Goal: Check status: Check status

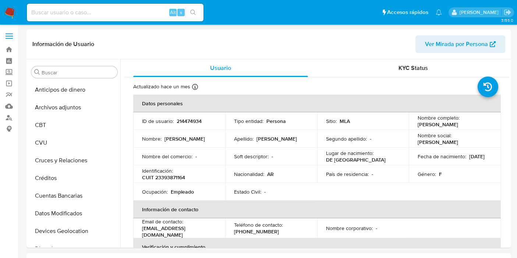
select select "10"
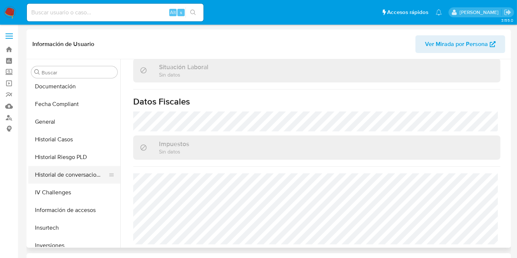
scroll to position [245, 0]
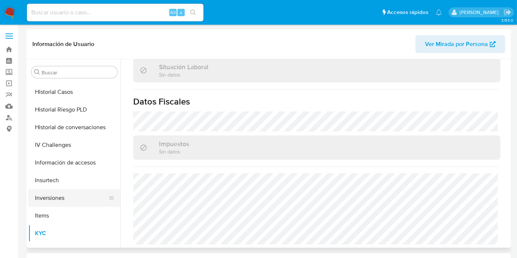
click at [55, 202] on button "Inversiones" at bounding box center [71, 198] width 86 height 18
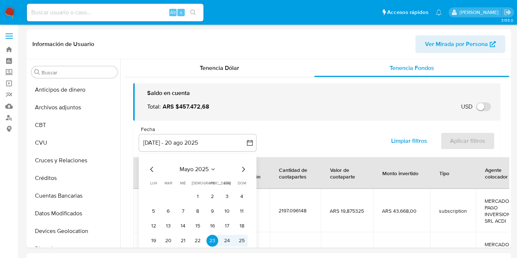
select select "10"
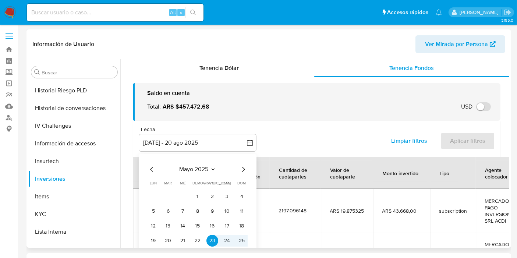
click at [154, 170] on icon "Mes anterior" at bounding box center [152, 169] width 9 height 9
click at [156, 169] on icon "Mes anterior" at bounding box center [152, 169] width 9 height 9
click at [152, 169] on icon "Mes anterior" at bounding box center [152, 169] width 9 height 9
click at [230, 195] on button "1" at bounding box center [227, 197] width 12 height 12
click at [243, 169] on icon "Mes siguiente" at bounding box center [243, 169] width 9 height 9
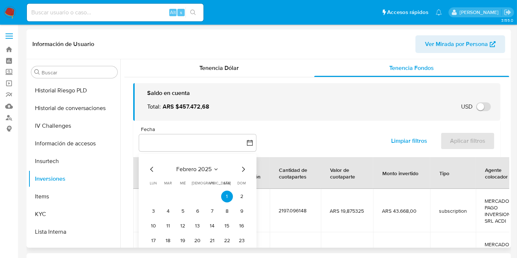
click at [243, 169] on icon "Mes siguiente" at bounding box center [243, 169] width 9 height 9
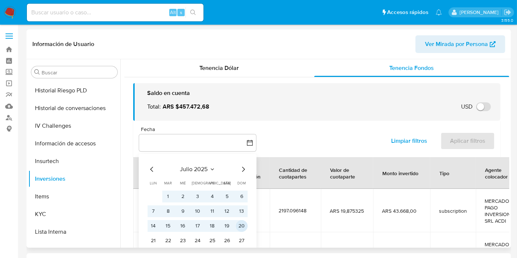
click at [243, 220] on button "20" at bounding box center [242, 226] width 12 height 12
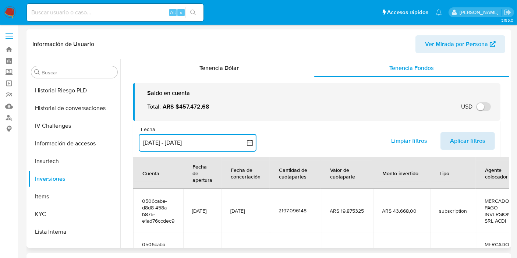
click at [453, 138] on span "Aplicar filtros" at bounding box center [467, 141] width 35 height 16
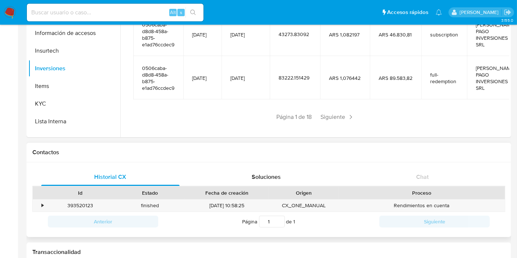
scroll to position [41, 0]
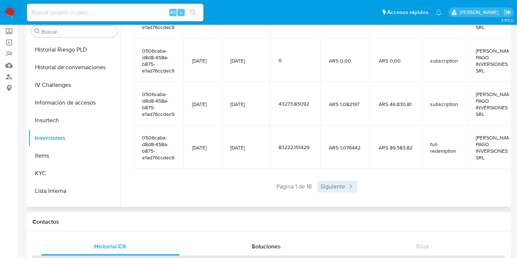
click at [349, 183] on icon at bounding box center [350, 186] width 7 height 7
click at [344, 184] on span "Siguiente" at bounding box center [360, 187] width 40 height 12
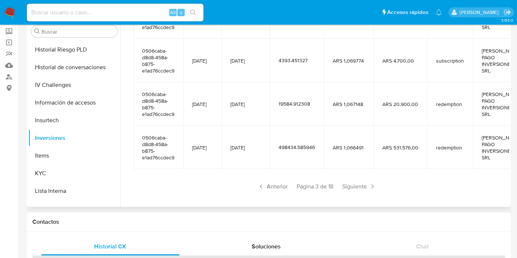
click at [352, 190] on div "Saldo en cuenta Total : ARS $457.472,68 USD Cambiar entre moneda local y USD Fe…" at bounding box center [316, 25] width 385 height 370
click at [356, 185] on span "Siguiente" at bounding box center [360, 187] width 40 height 12
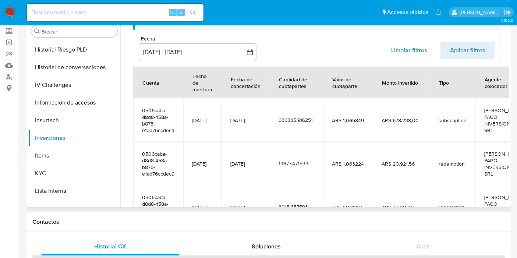
scroll to position [196, 0]
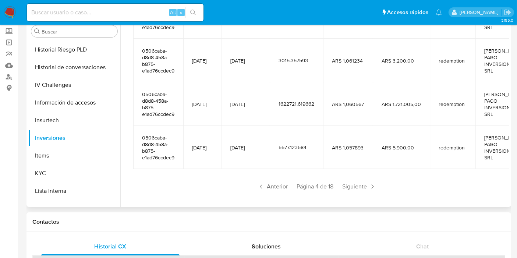
click at [355, 189] on div "Saldo en cuenta Total : ARS $457.472,68 USD Cambiar entre moneda local y USD Fe…" at bounding box center [316, 25] width 385 height 370
click at [357, 186] on div "Saldo en cuenta Total : ARS $457.472,68 USD Cambiar entre moneda local y USD Fe…" at bounding box center [316, 25] width 385 height 370
click at [358, 184] on span "Siguiente" at bounding box center [360, 187] width 40 height 12
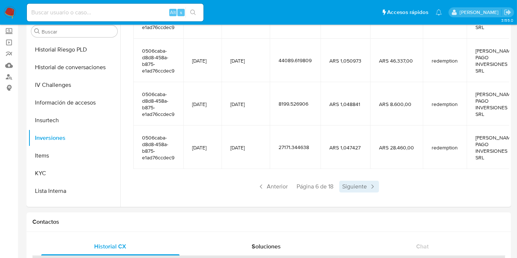
click at [360, 181] on span "Siguiente" at bounding box center [360, 187] width 40 height 12
click at [372, 183] on icon at bounding box center [372, 186] width 7 height 7
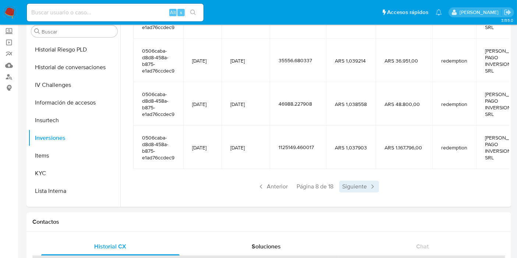
click at [366, 181] on span "Siguiente" at bounding box center [360, 187] width 40 height 12
click at [369, 183] on span "Siguiente" at bounding box center [361, 187] width 40 height 12
click at [369, 183] on icon at bounding box center [372, 186] width 7 height 7
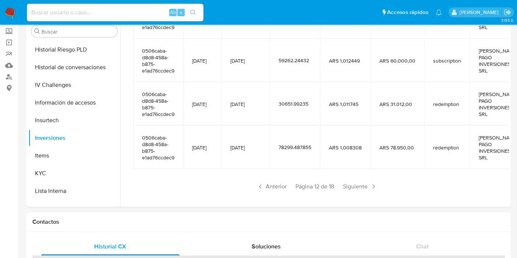
click at [370, 183] on icon at bounding box center [373, 186] width 7 height 7
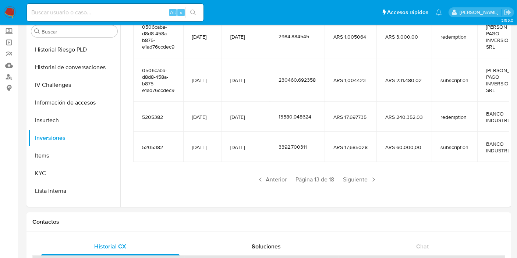
click at [370, 183] on icon at bounding box center [373, 179] width 7 height 7
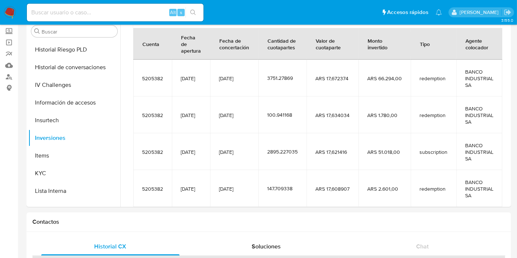
scroll to position [41, 0]
